Goal: Task Accomplishment & Management: Manage account settings

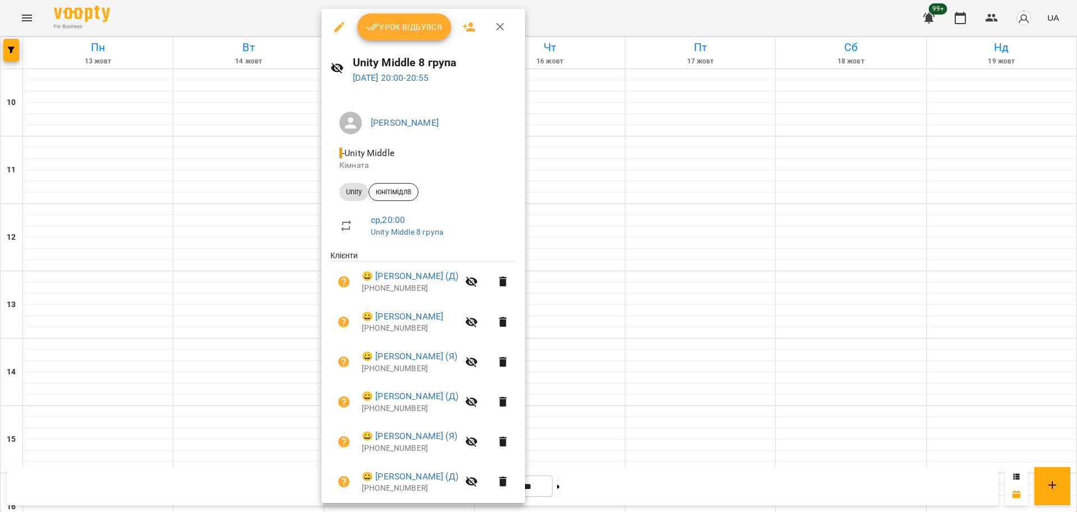
scroll to position [39, 0]
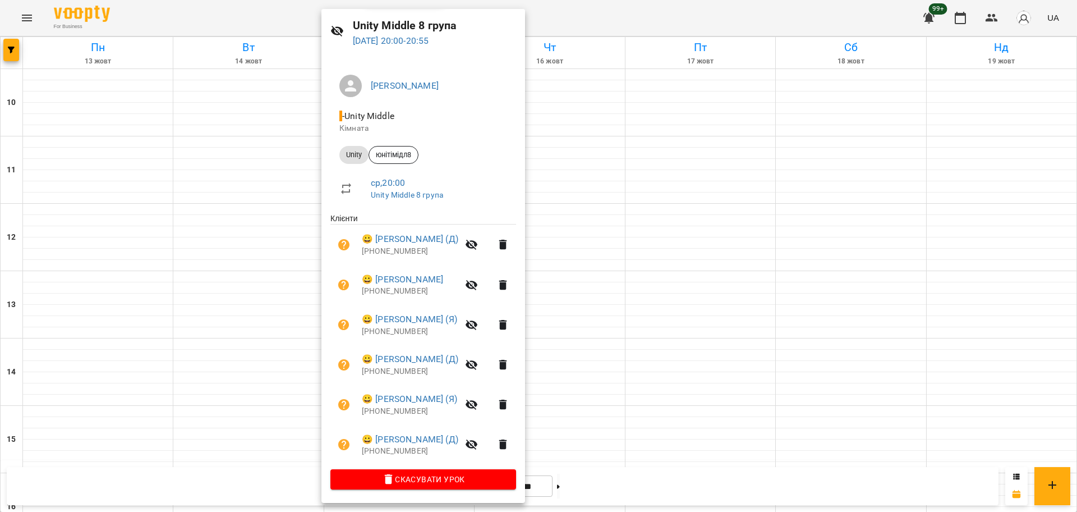
click at [250, 197] on div at bounding box center [538, 256] width 1077 height 512
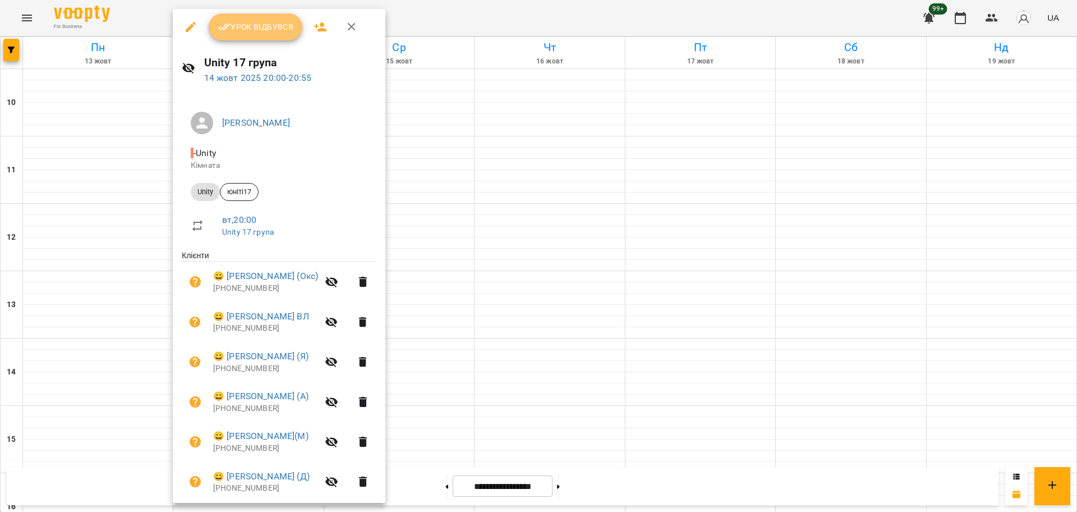
click at [265, 20] on span "Урок відбувся" at bounding box center [256, 26] width 76 height 13
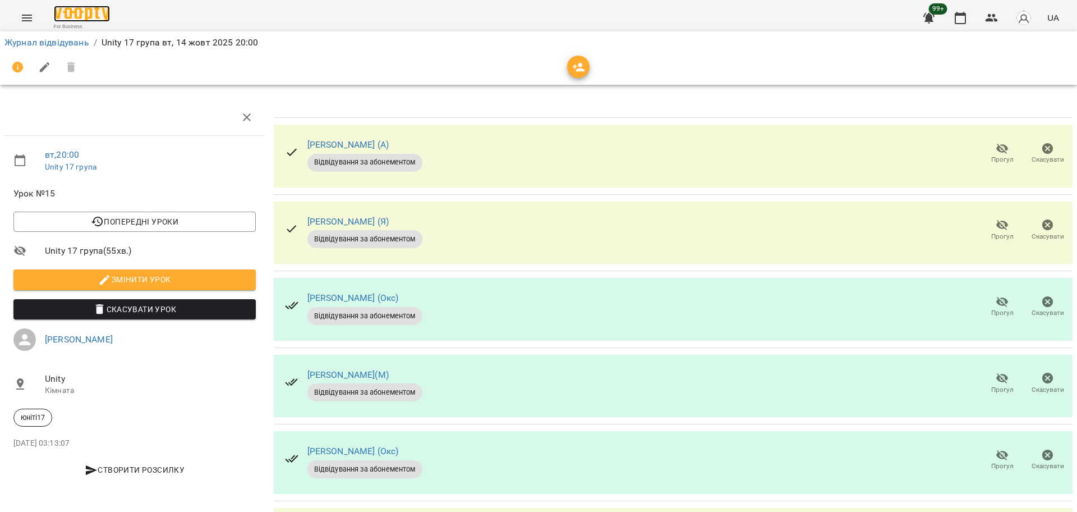
click at [80, 11] on img at bounding box center [82, 14] width 56 height 16
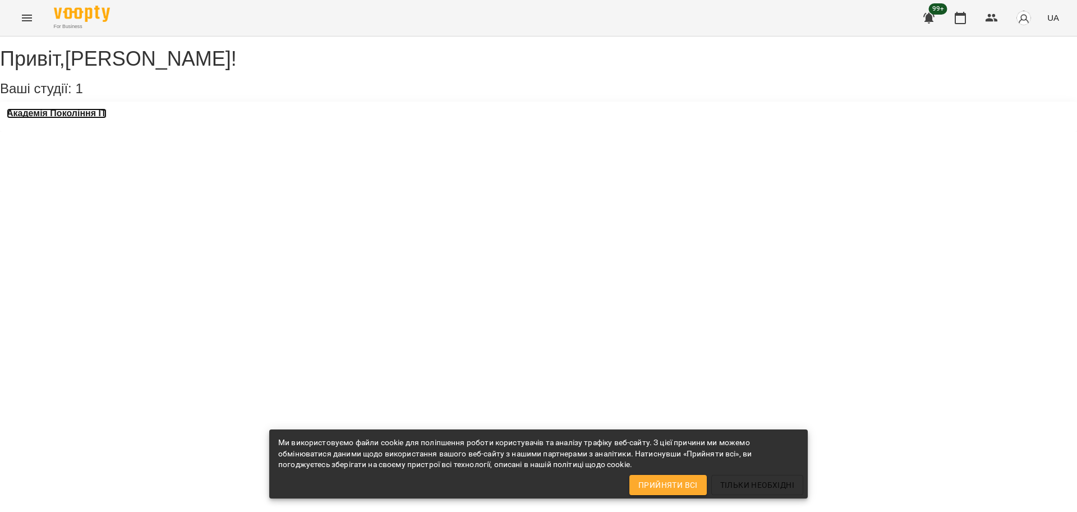
click at [107, 118] on h3 "Академія Покоління ІТ" at bounding box center [57, 113] width 100 height 10
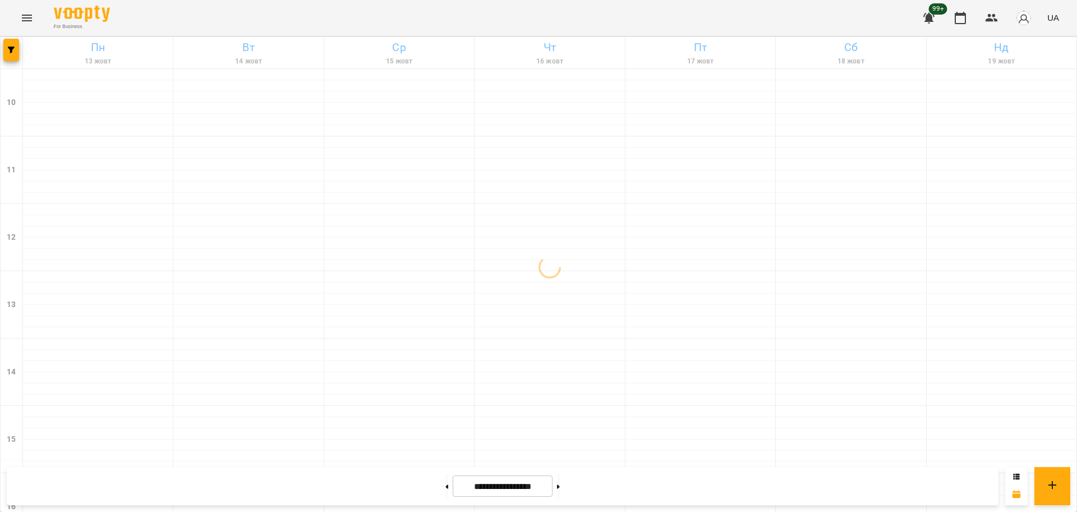
scroll to position [483, 0]
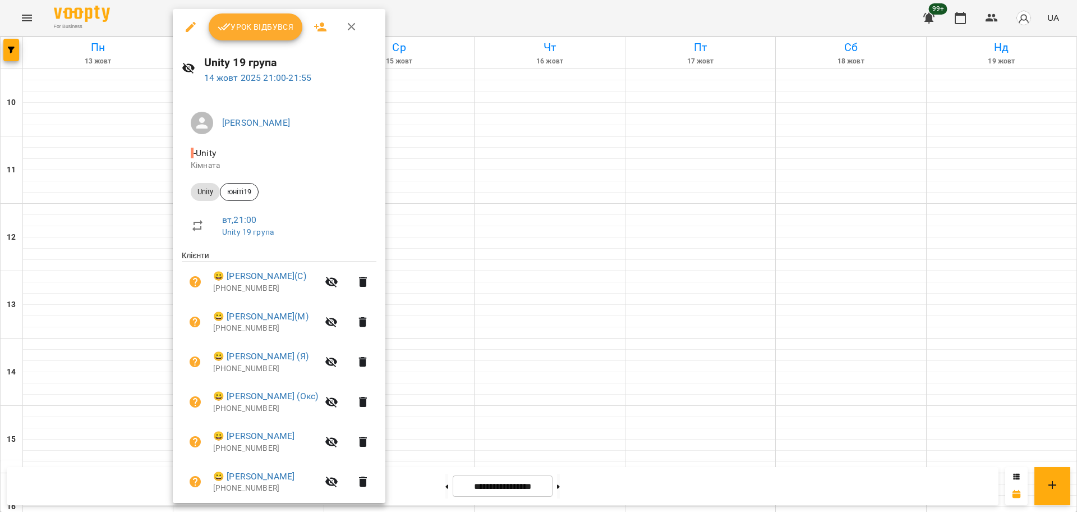
click at [272, 22] on span "Урок відбувся" at bounding box center [256, 26] width 76 height 13
